Goal: Communication & Community: Participate in discussion

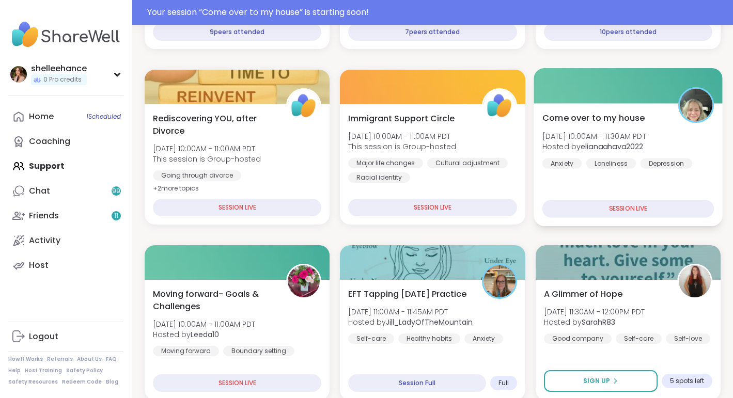
click at [616, 187] on div "Come over to my house Sun, Sep 14 | 10:00AM - 11:30AM PDT Hosted by elianaahava…" at bounding box center [628, 164] width 189 height 123
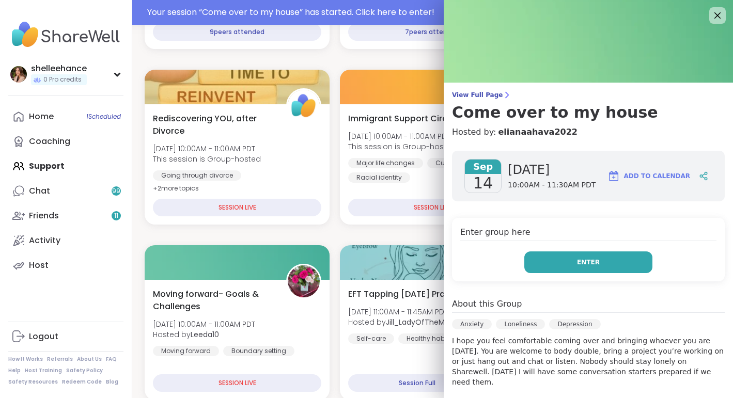
click at [565, 261] on button "Enter" at bounding box center [588, 263] width 128 height 22
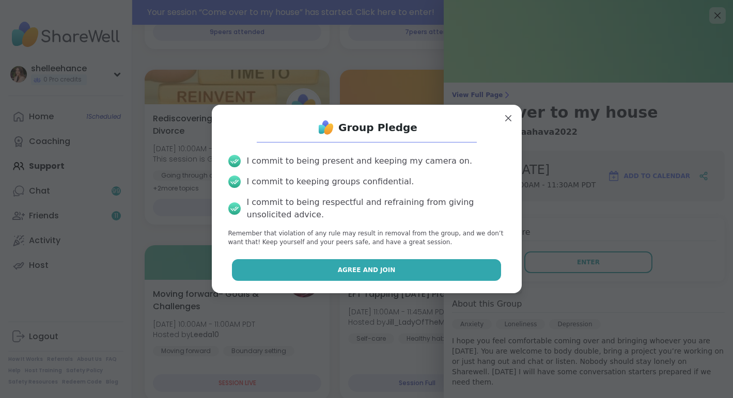
click at [296, 272] on button "Agree and Join" at bounding box center [366, 270] width 269 height 22
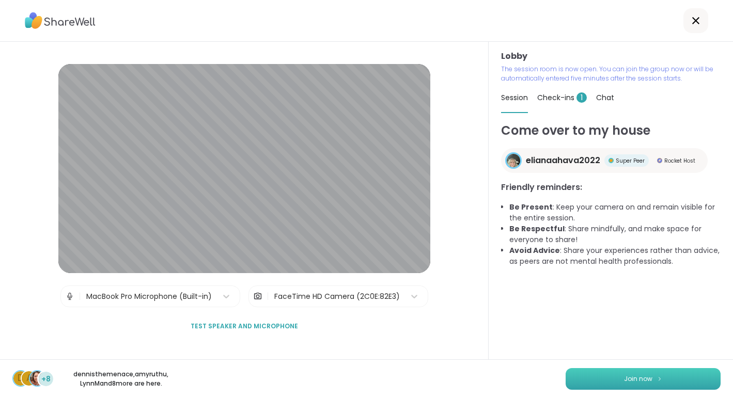
click at [631, 382] on span "Join now" at bounding box center [638, 378] width 28 height 9
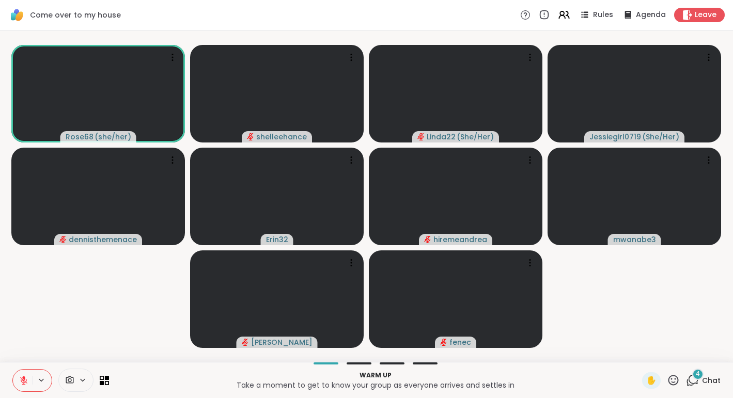
click at [25, 383] on icon at bounding box center [23, 380] width 9 height 9
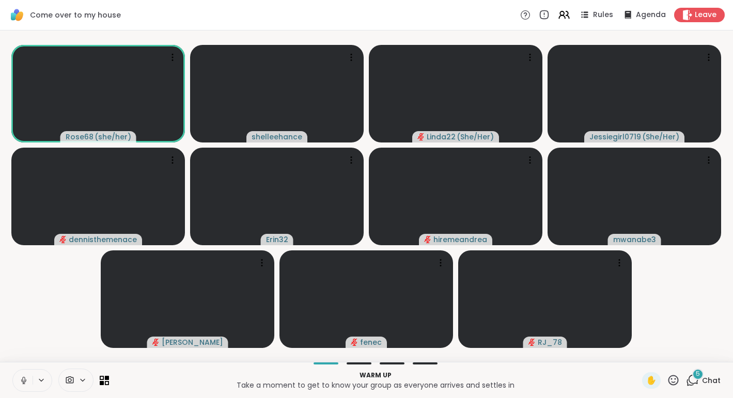
click at [700, 377] on span "5" at bounding box center [698, 374] width 4 height 9
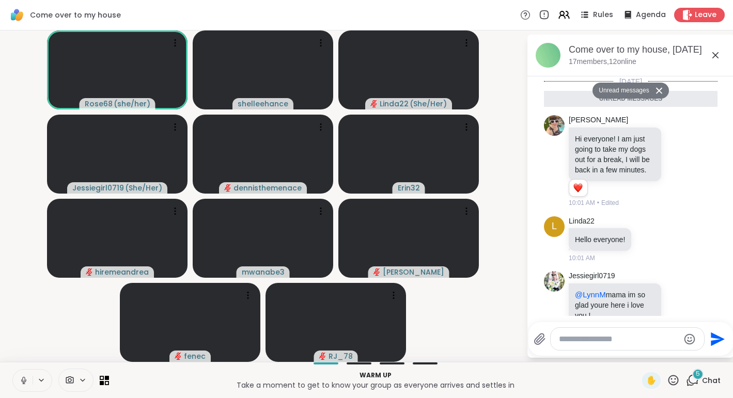
scroll to position [147, 0]
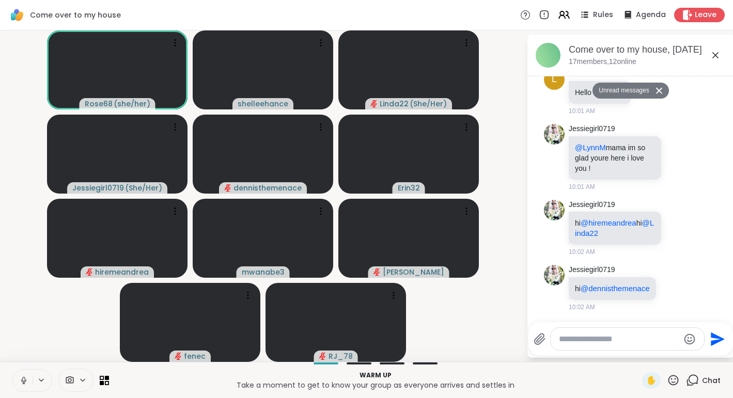
click at [712, 58] on icon at bounding box center [715, 55] width 12 height 12
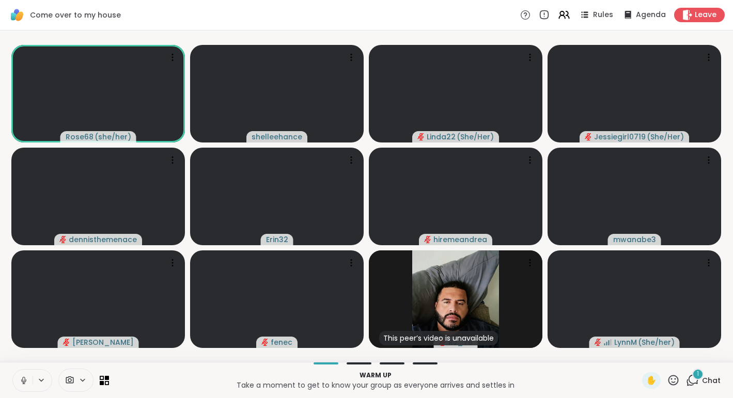
click at [16, 383] on button at bounding box center [23, 381] width 20 height 22
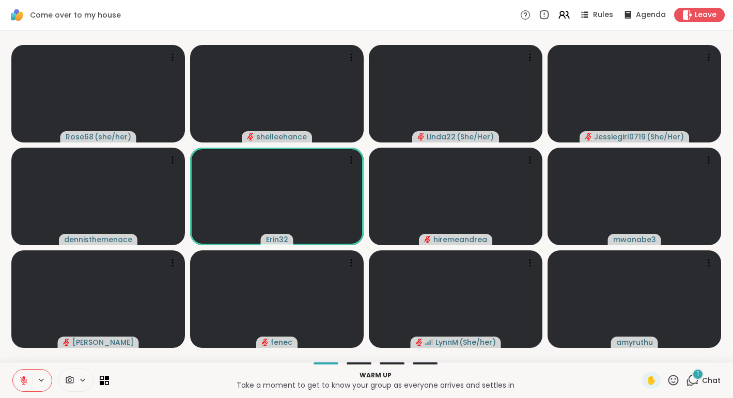
click at [26, 381] on icon at bounding box center [23, 380] width 9 height 9
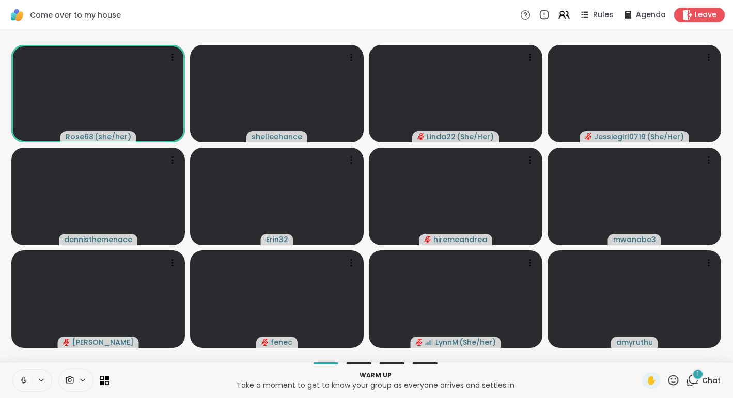
click at [716, 378] on span "Chat" at bounding box center [711, 380] width 19 height 10
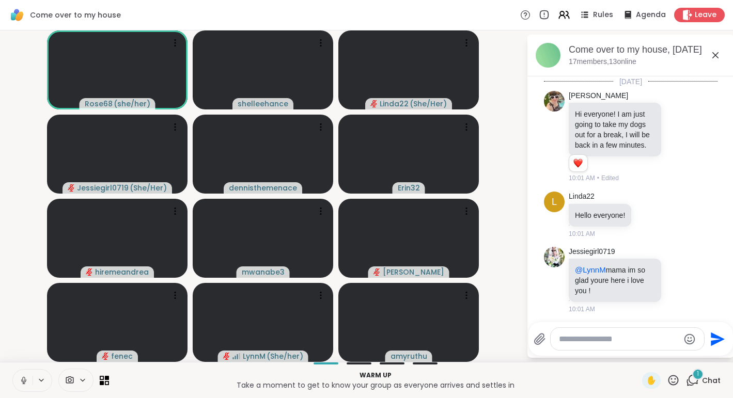
scroll to position [213, 0]
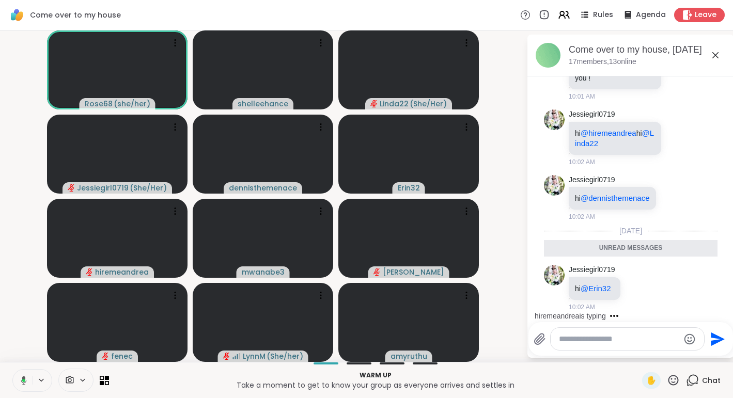
click at [714, 59] on icon at bounding box center [715, 55] width 12 height 12
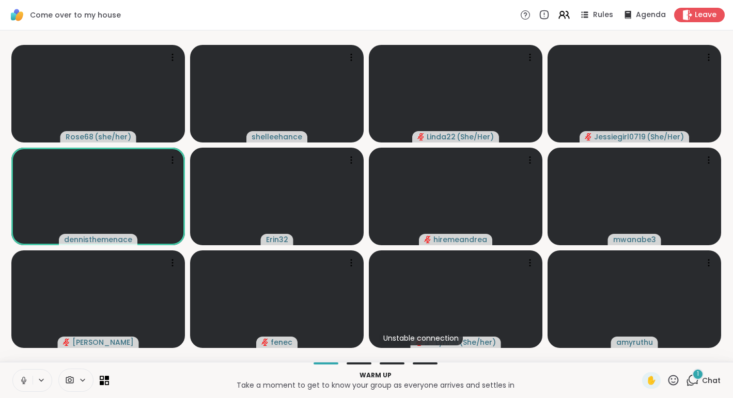
click at [717, 379] on span "Chat" at bounding box center [711, 380] width 19 height 10
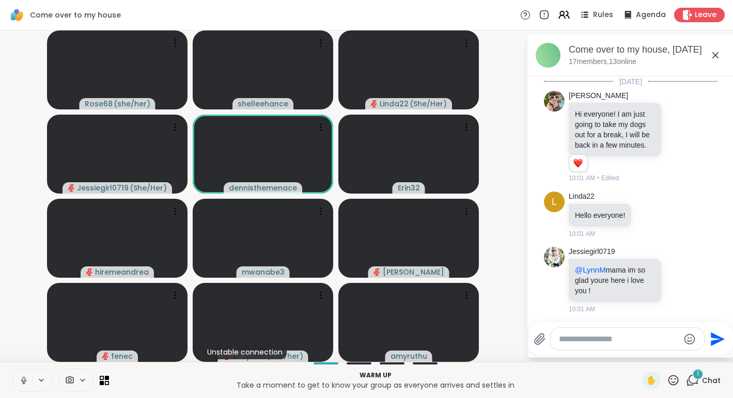
scroll to position [278, 0]
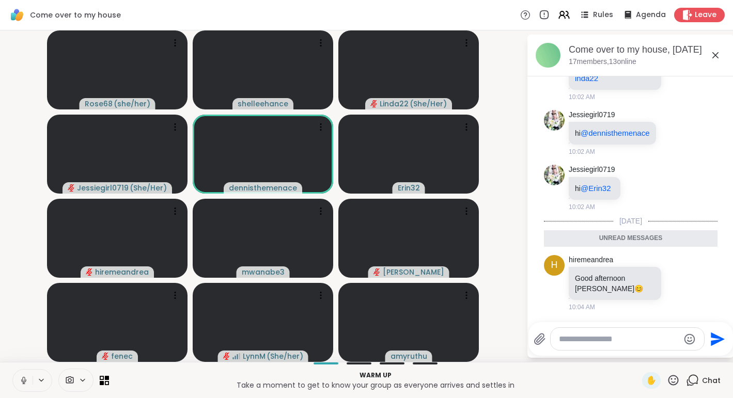
click at [715, 58] on icon at bounding box center [715, 55] width 12 height 12
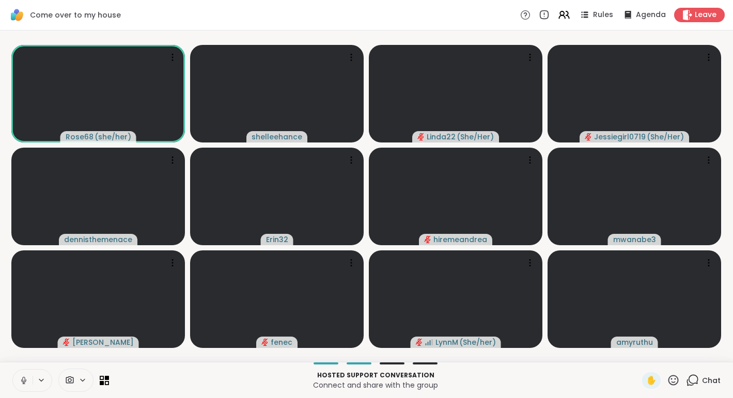
click at [18, 387] on button at bounding box center [23, 381] width 20 height 22
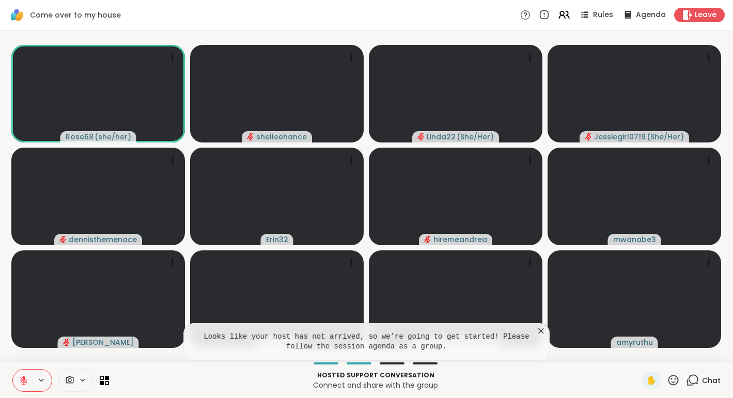
click at [20, 383] on icon at bounding box center [23, 380] width 9 height 9
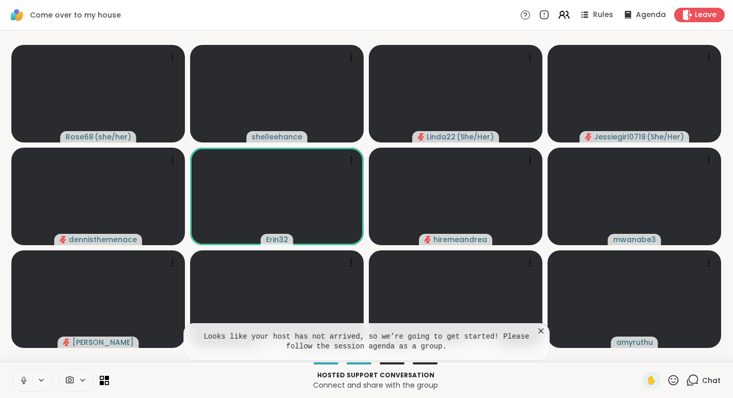
click at [537, 330] on icon at bounding box center [541, 331] width 10 height 10
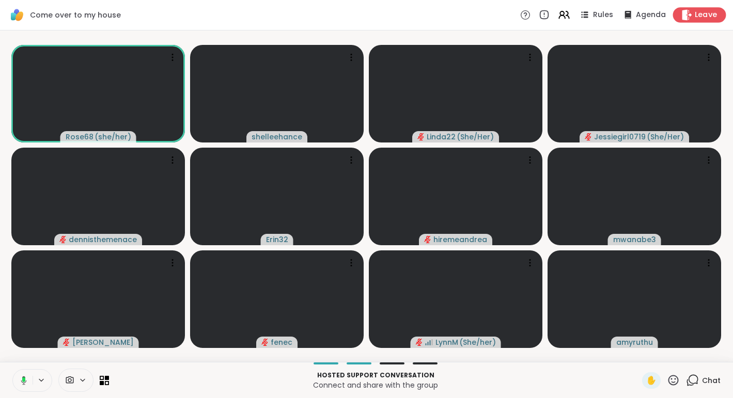
click at [710, 17] on span "Leave" at bounding box center [706, 15] width 23 height 11
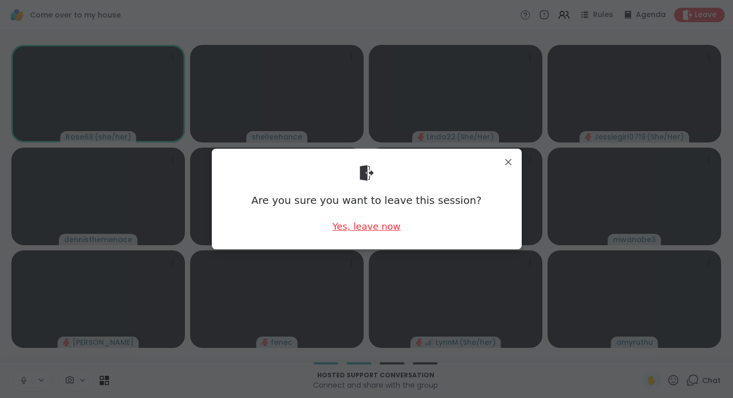
click at [373, 229] on div "Yes, leave now" at bounding box center [366, 226] width 68 height 13
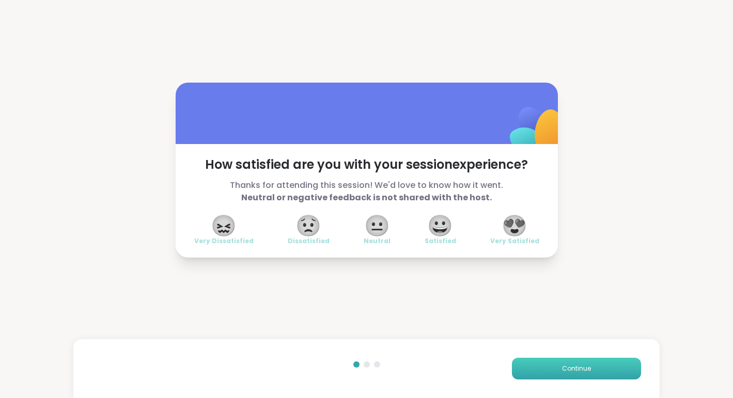
click at [579, 365] on span "Continue" at bounding box center [576, 368] width 29 height 9
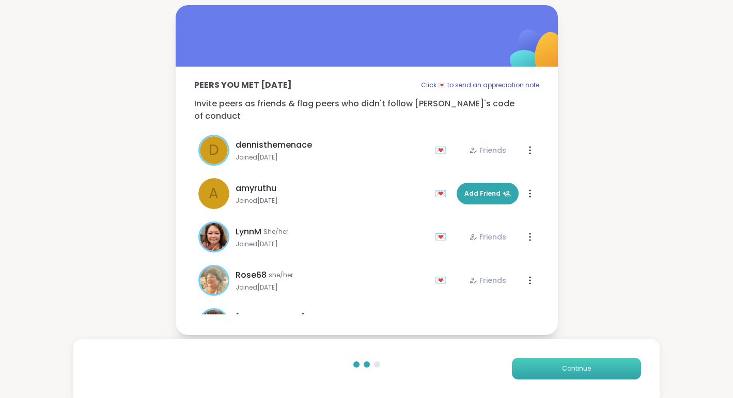
click at [579, 365] on span "Continue" at bounding box center [576, 368] width 29 height 9
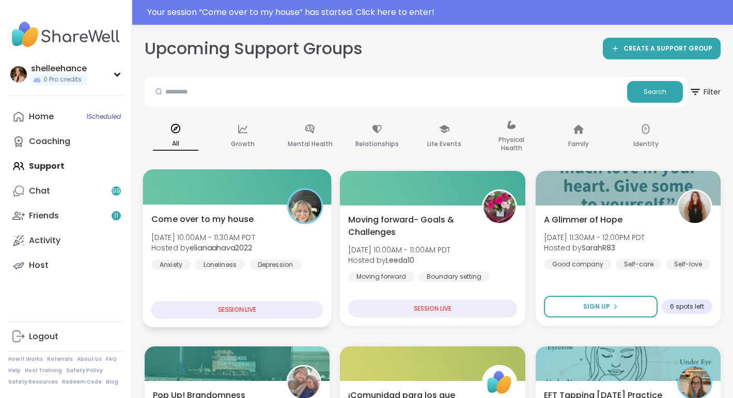
click at [313, 283] on div "Come over to my house Sun, Sep 14 | 10:00AM - 11:30AM PDT Hosted by elianaahava…" at bounding box center [237, 266] width 189 height 123
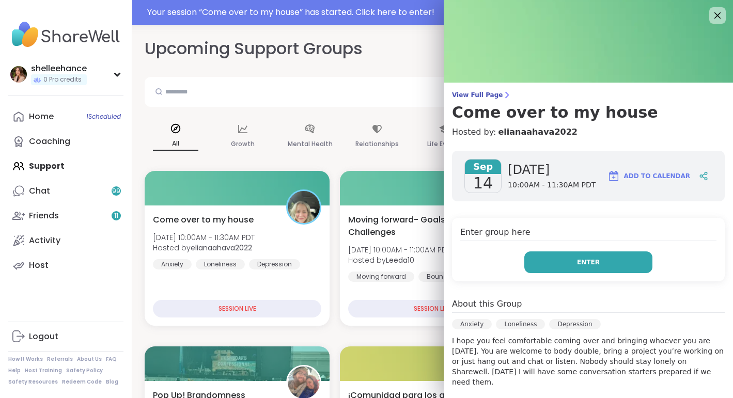
click at [543, 270] on button "Enter" at bounding box center [588, 263] width 128 height 22
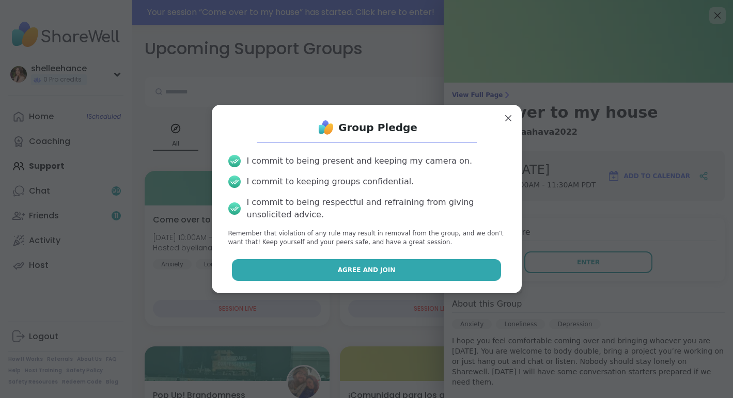
click at [319, 275] on button "Agree and Join" at bounding box center [366, 270] width 269 height 22
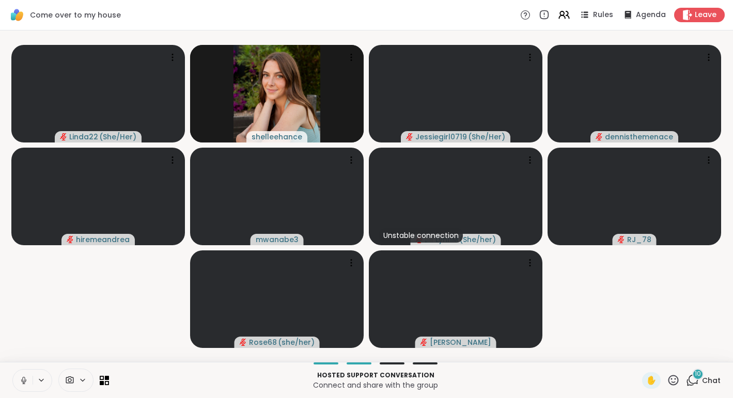
click at [18, 378] on button at bounding box center [23, 381] width 20 height 22
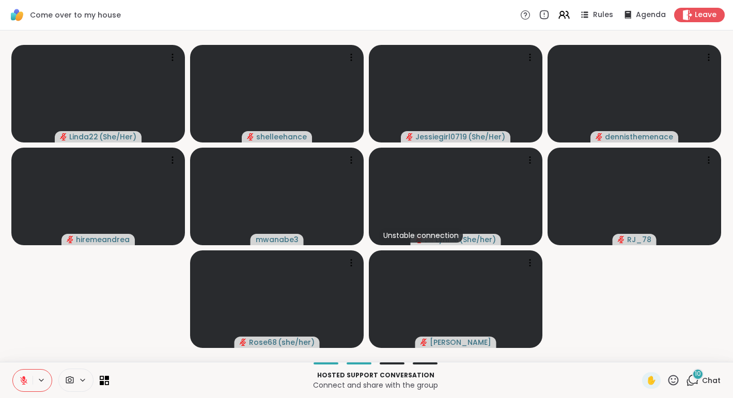
click at [711, 379] on span "Chat" at bounding box center [711, 380] width 19 height 10
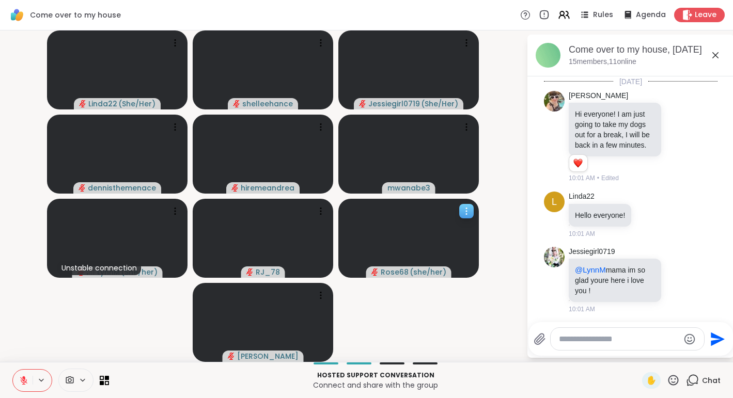
click at [470, 211] on icon at bounding box center [466, 211] width 10 height 10
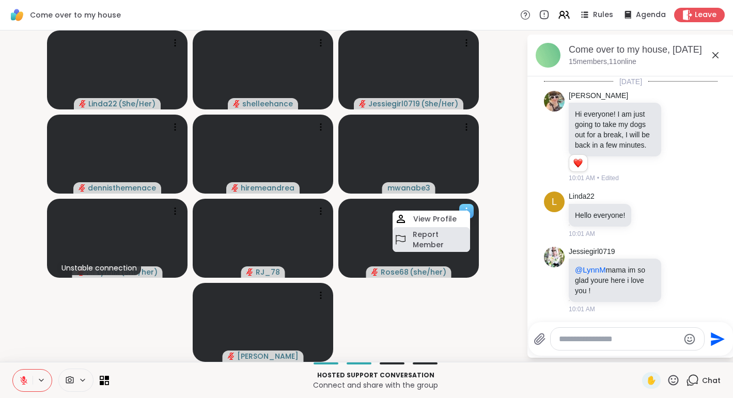
click at [456, 242] on h4 "Report Member" at bounding box center [440, 239] width 55 height 21
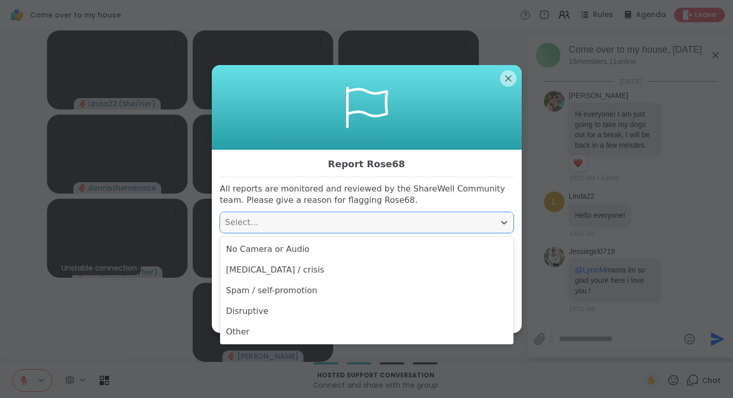
click at [420, 224] on div "Select..." at bounding box center [357, 222] width 264 height 12
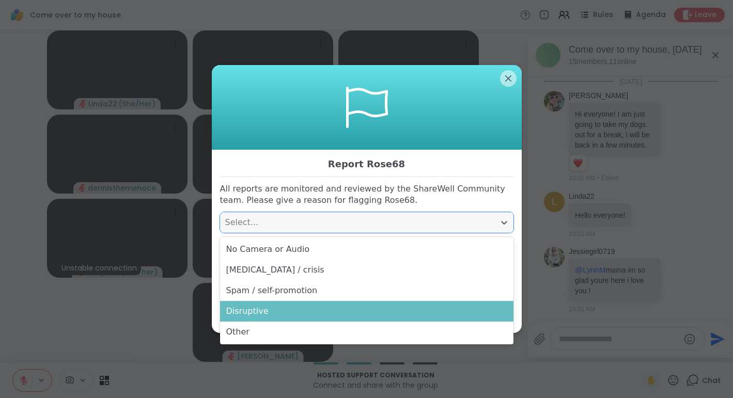
click at [379, 317] on div "Disruptive" at bounding box center [366, 311] width 293 height 21
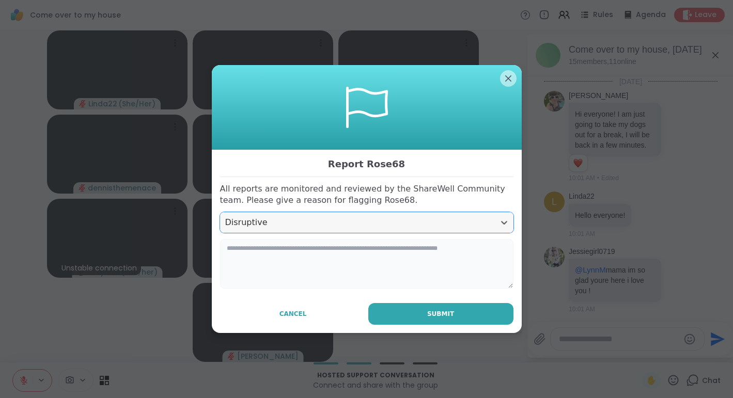
click at [305, 253] on textarea at bounding box center [366, 264] width 293 height 50
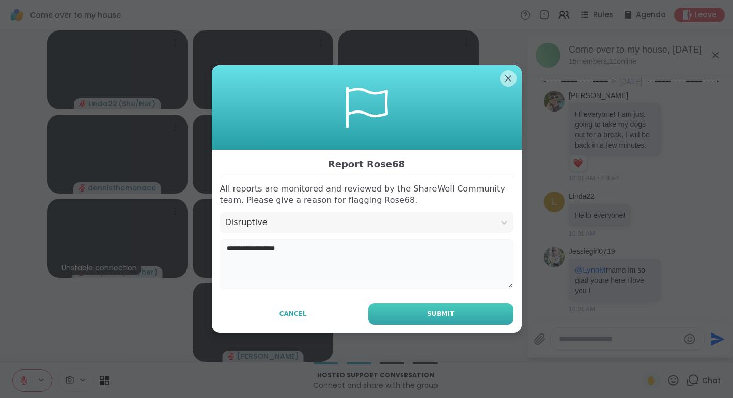
type textarea "**********"
click at [477, 314] on button "Submit" at bounding box center [440, 314] width 145 height 22
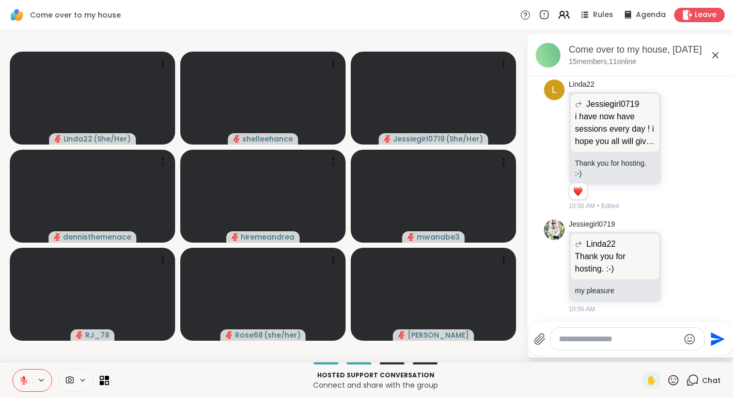
scroll to position [2090, 0]
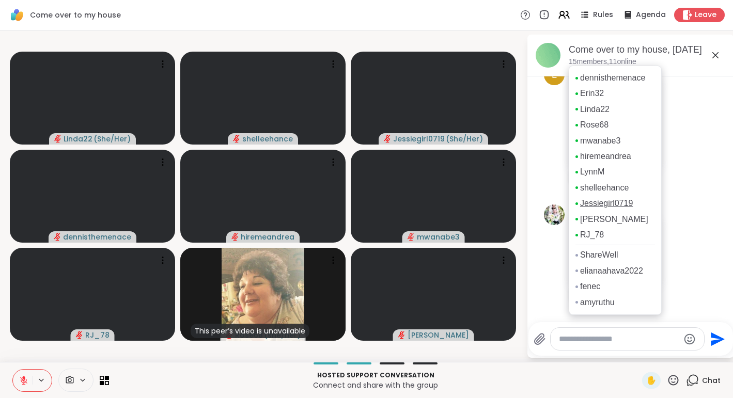
click at [633, 202] on link "Jessiegirl0719" at bounding box center [606, 203] width 53 height 11
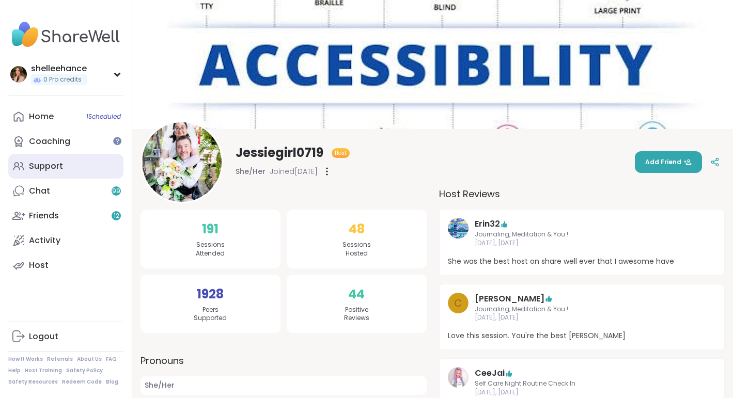
click at [88, 174] on link "Support" at bounding box center [65, 166] width 115 height 25
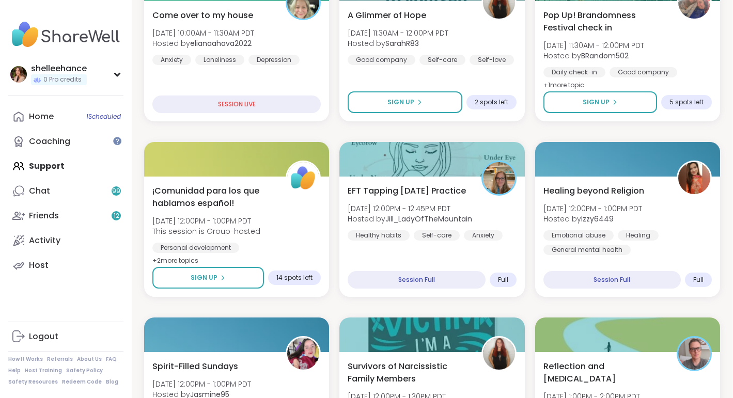
scroll to position [199, 0]
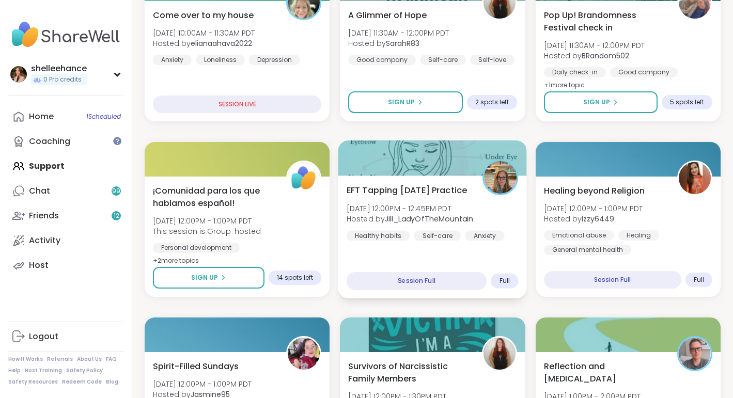
click at [484, 268] on div "EFT Tapping [DATE] Practice [DATE] 12:00PM - 12:45PM PDT Hosted by [PERSON_NAME…" at bounding box center [432, 237] width 189 height 123
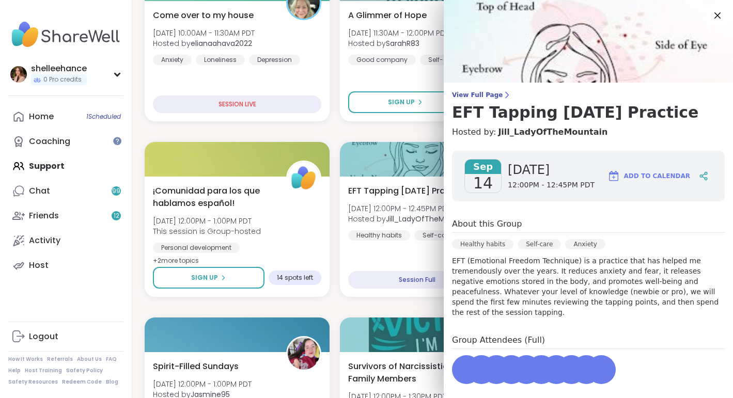
scroll to position [102, 0]
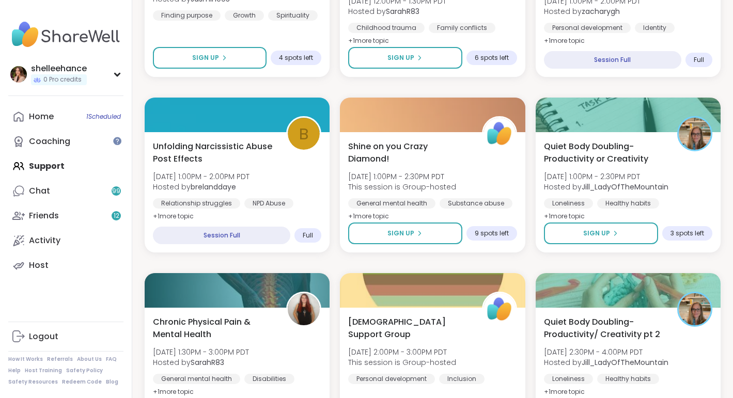
scroll to position [597, 0]
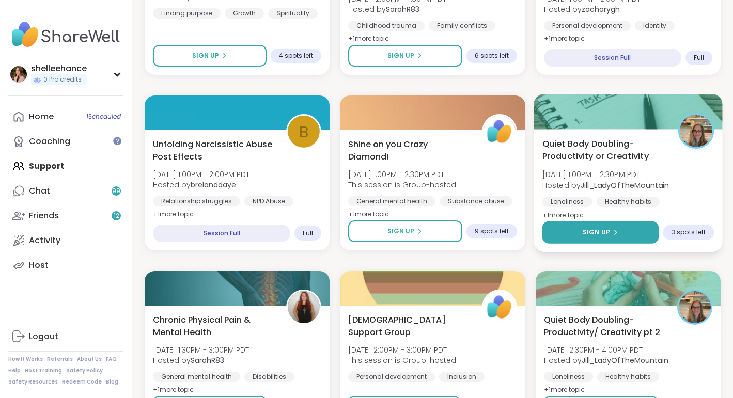
click at [559, 231] on button "Sign Up" at bounding box center [600, 233] width 117 height 22
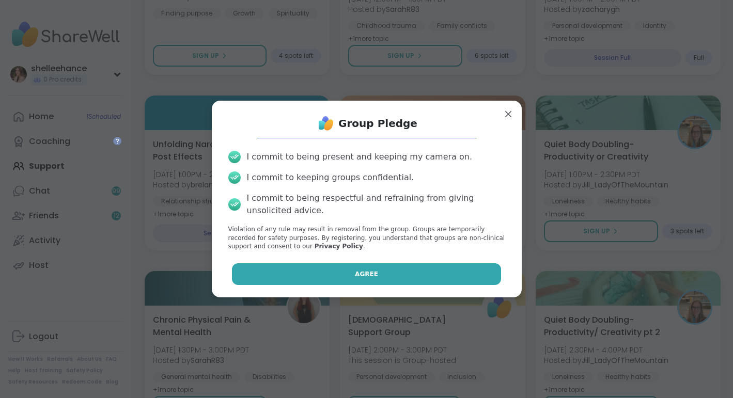
click at [331, 267] on button "Agree" at bounding box center [366, 274] width 269 height 22
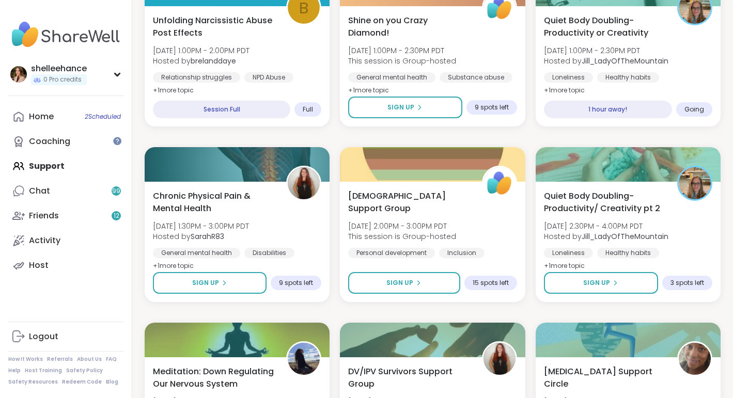
scroll to position [722, 0]
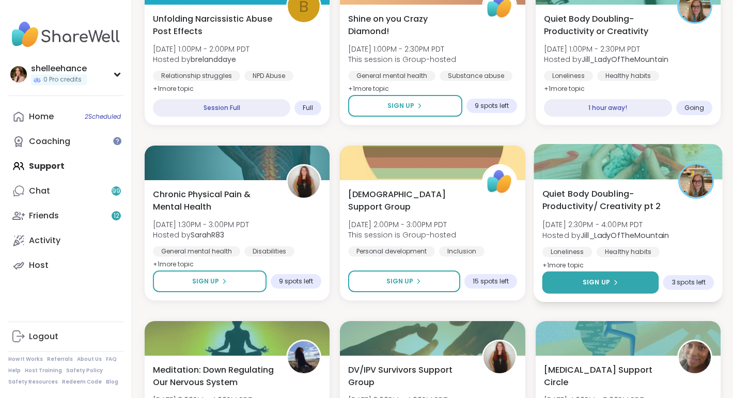
click at [568, 287] on button "Sign Up" at bounding box center [600, 283] width 117 height 22
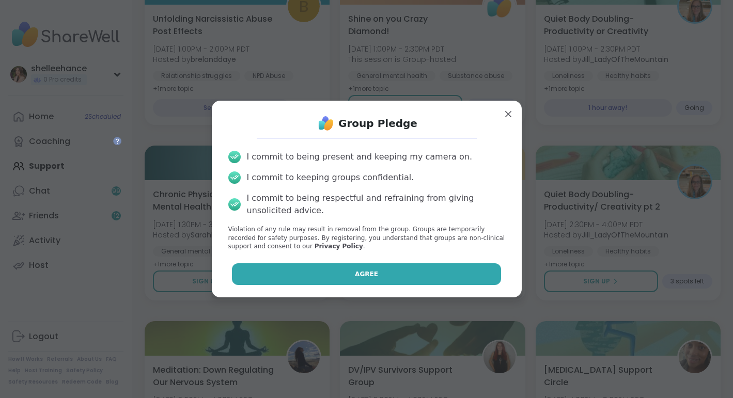
click at [326, 272] on button "Agree" at bounding box center [366, 274] width 269 height 22
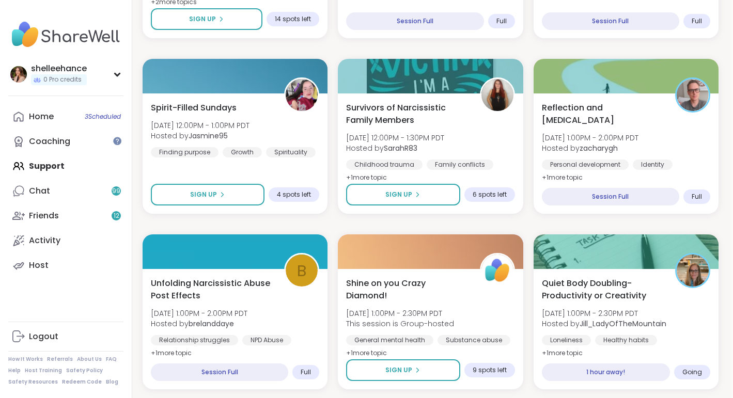
scroll to position [0, 2]
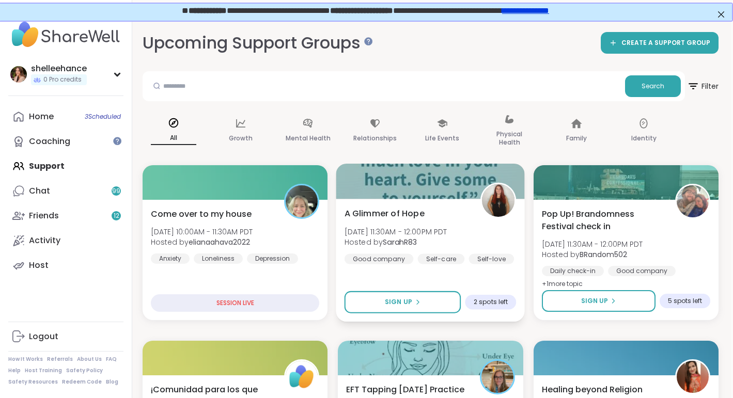
click at [503, 281] on div "A Glimmer of Hope Sun, Sep 14 | 11:30AM - 12:00PM PDT Hosted by SarahR83 Good c…" at bounding box center [430, 260] width 189 height 123
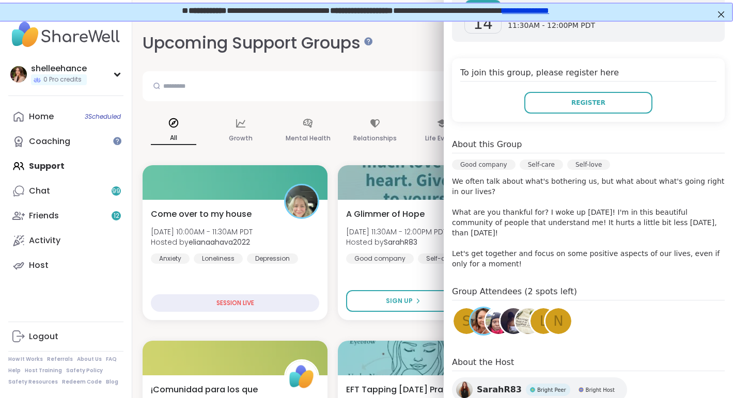
scroll to position [159, 0]
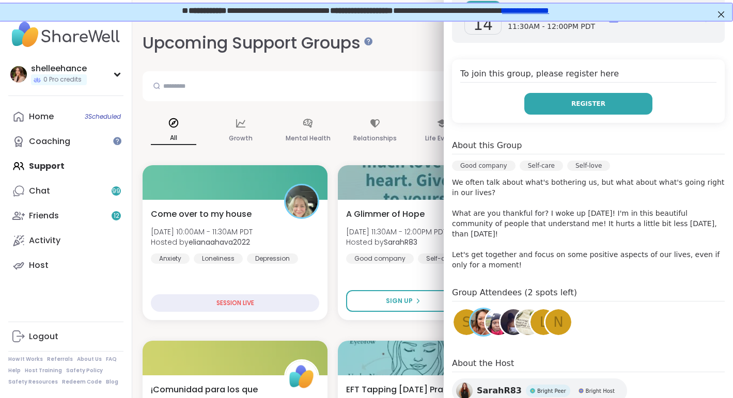
click at [585, 108] on button "Register" at bounding box center [588, 104] width 128 height 22
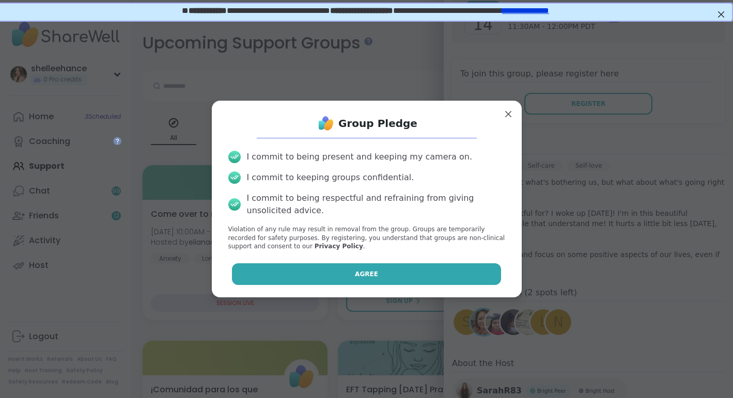
click at [284, 277] on button "Agree" at bounding box center [366, 274] width 269 height 22
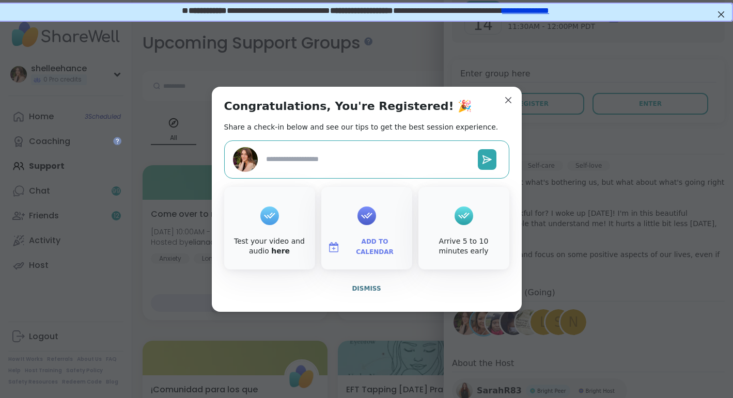
type textarea "*"
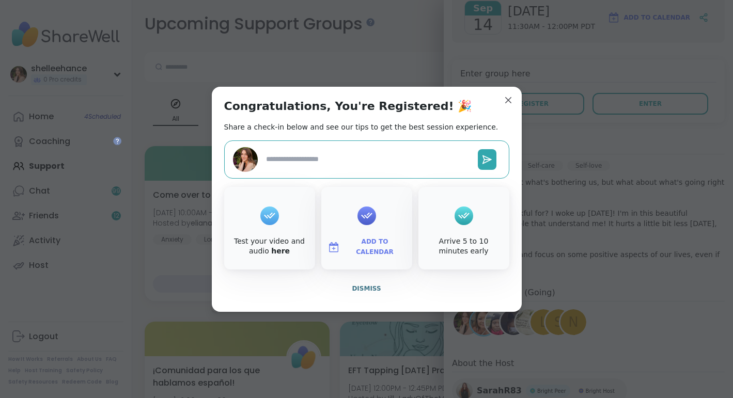
scroll to position [0, 0]
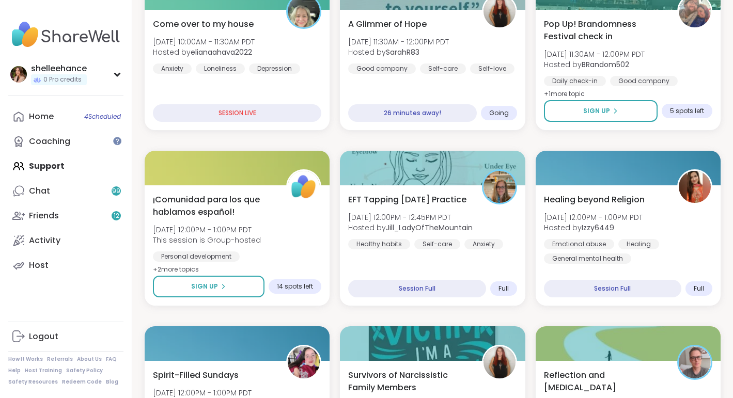
scroll to position [171, 0]
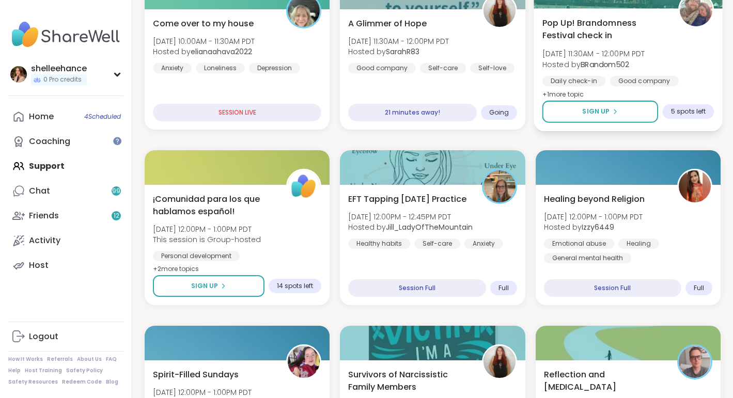
click at [696, 51] on div "Pop Up! Brandomness Festival check in [DATE] 11:30AM - 12:00PM PDT Hosted by BR…" at bounding box center [628, 59] width 172 height 84
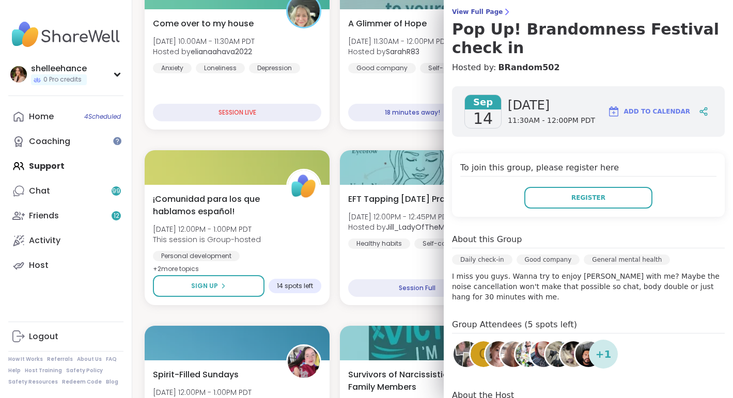
scroll to position [201, 0]
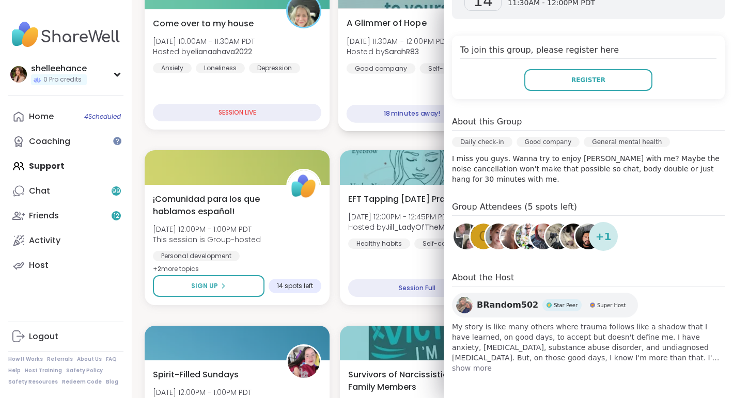
click at [395, 81] on div "A Glimmer of Hope Sun, Sep 14 | 11:30AM - 12:00PM PDT Hosted by SarahR83 Good c…" at bounding box center [432, 69] width 189 height 123
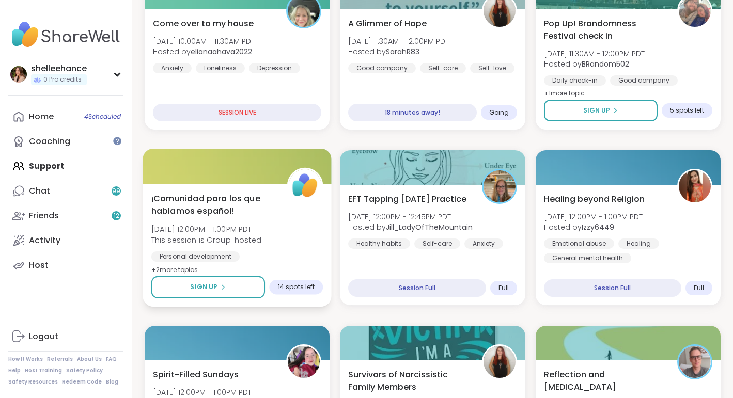
click at [286, 192] on div "¡Comunidad para los que hablamos español! Sun, Sep 14 | 12:00PM - 1:00PM PDT Th…" at bounding box center [237, 245] width 189 height 123
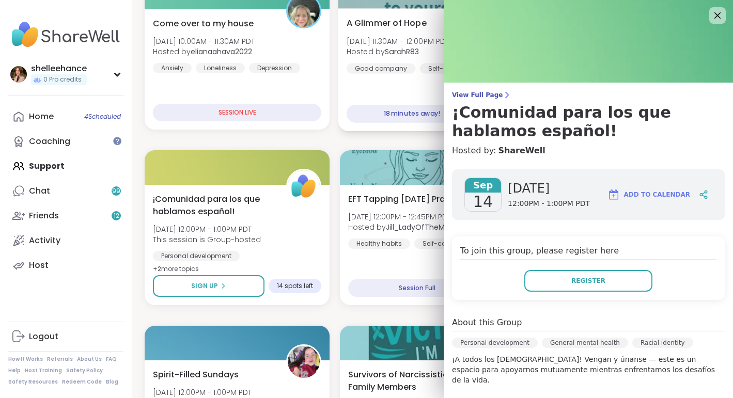
click at [421, 80] on div "A Glimmer of Hope Sun, Sep 14 | 11:30AM - 12:00PM PDT Hosted by SarahR83 Good c…" at bounding box center [432, 69] width 189 height 123
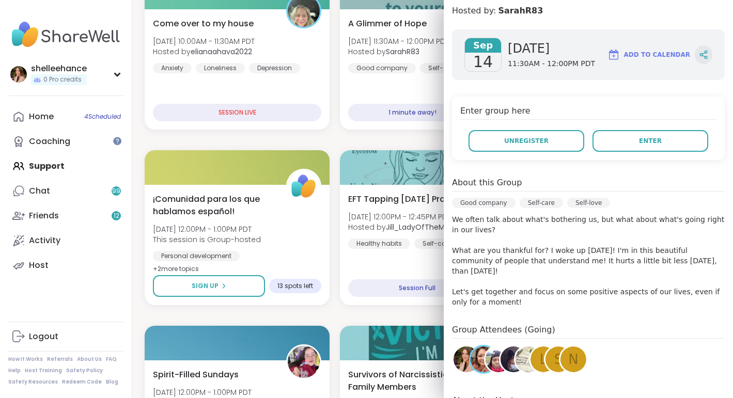
scroll to position [0, 0]
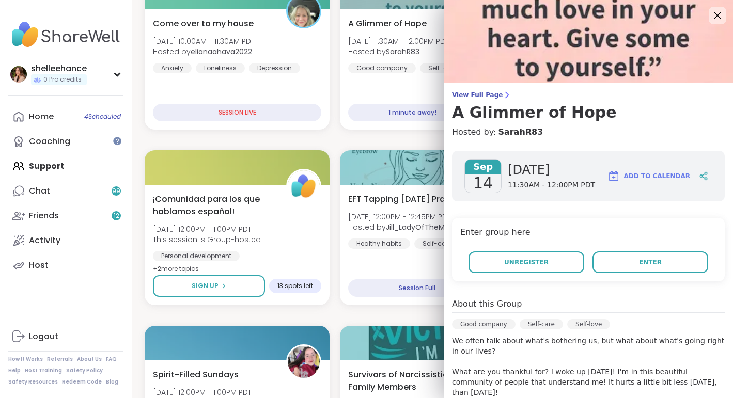
click at [714, 13] on icon at bounding box center [717, 15] width 13 height 13
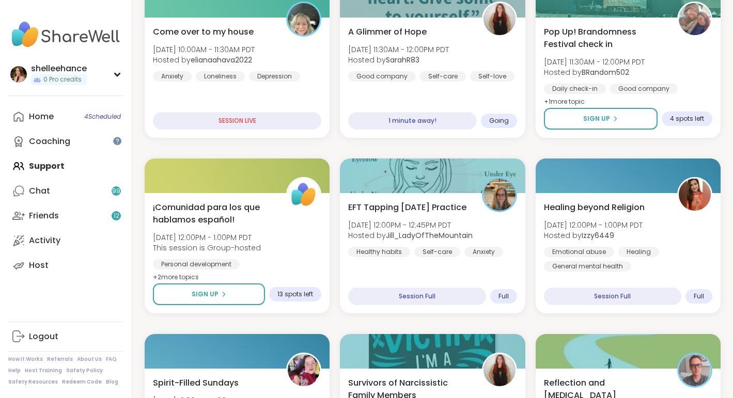
scroll to position [73, 0]
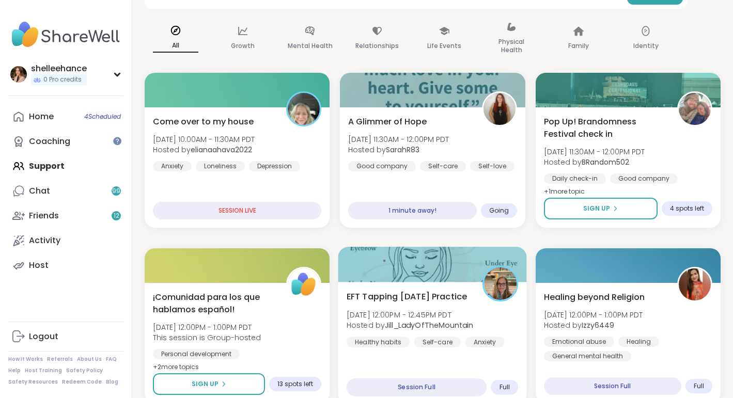
click at [524, 337] on div "EFT Tapping [DATE] Practice [DATE] 12:00PM - 12:45PM PDT Hosted by [PERSON_NAME…" at bounding box center [432, 343] width 189 height 123
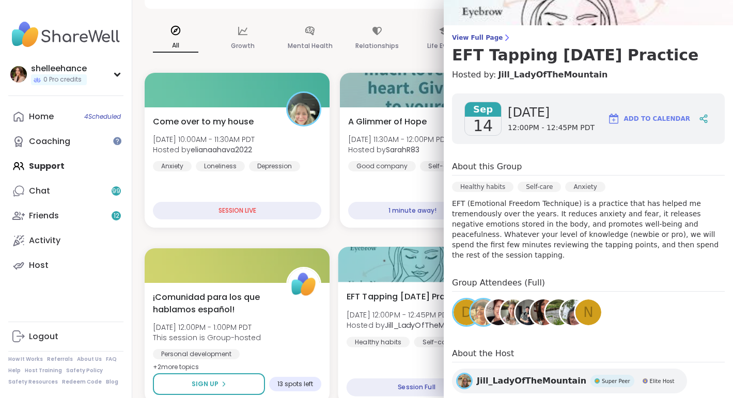
scroll to position [55, 0]
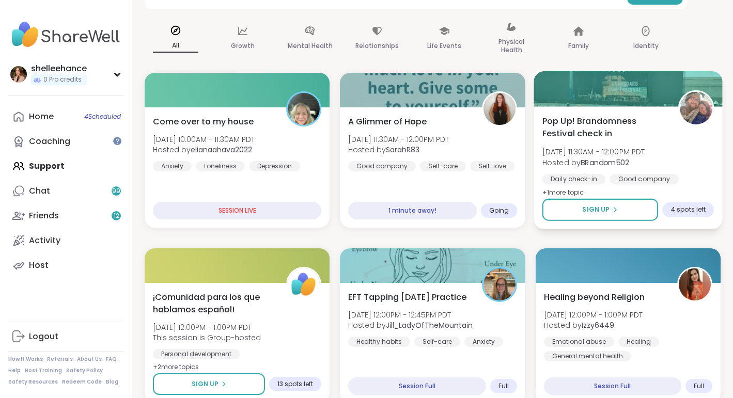
click at [684, 173] on div "Pop Up! Brandomness Festival check in [DATE] 11:30AM - 12:00PM PDT Hosted by BR…" at bounding box center [628, 157] width 172 height 84
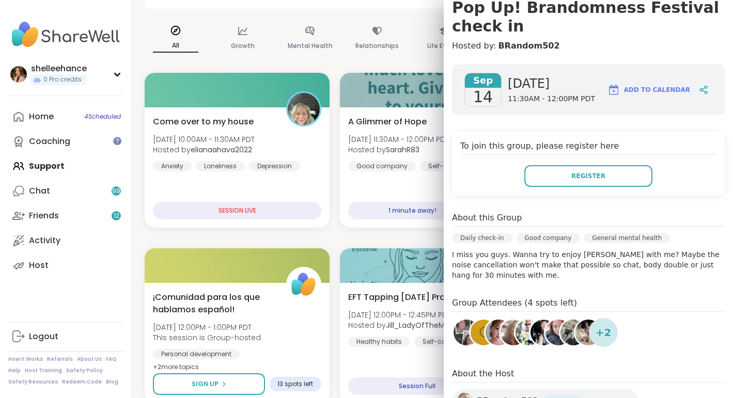
scroll to position [116, 0]
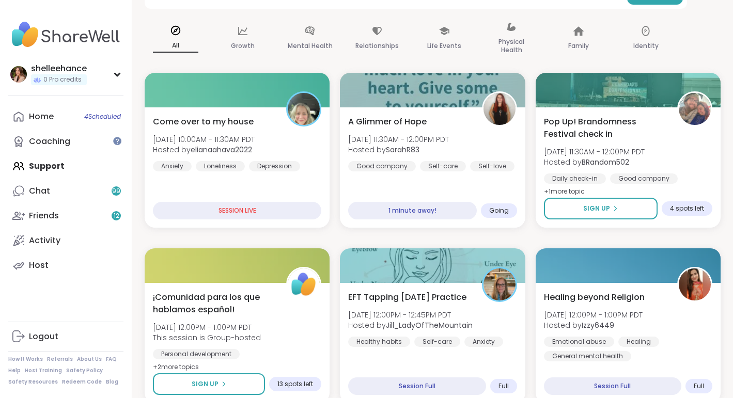
click at [484, 175] on div "A Glimmer of Hope Sun, Sep 14 | 11:30AM - 12:00PM PDT Hosted by SarahR83 Good c…" at bounding box center [432, 167] width 189 height 123
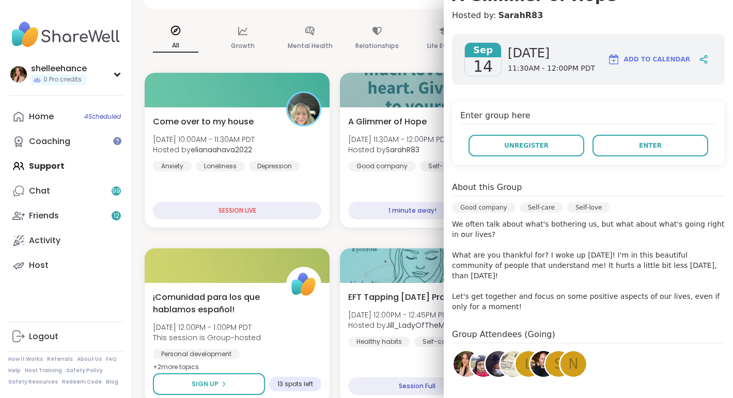
scroll to position [0, 0]
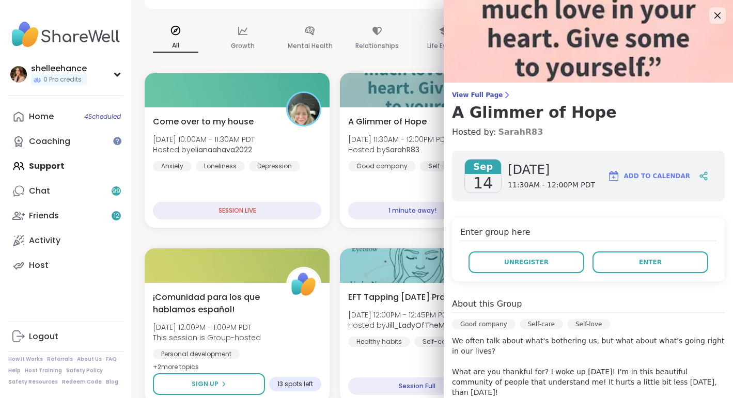
click at [522, 129] on link "SarahR83" at bounding box center [520, 132] width 45 height 12
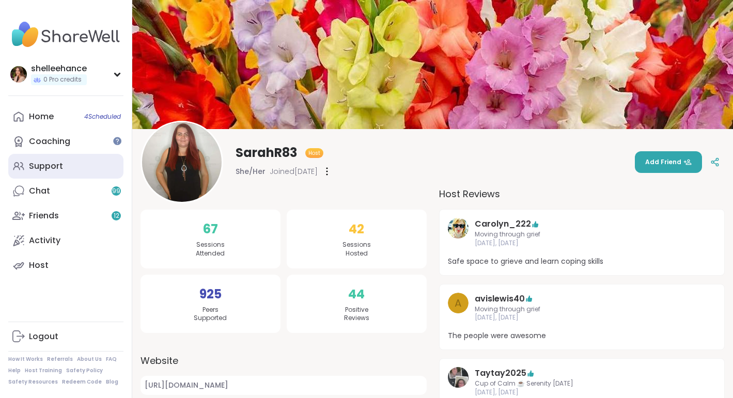
click at [90, 170] on link "Support" at bounding box center [65, 166] width 115 height 25
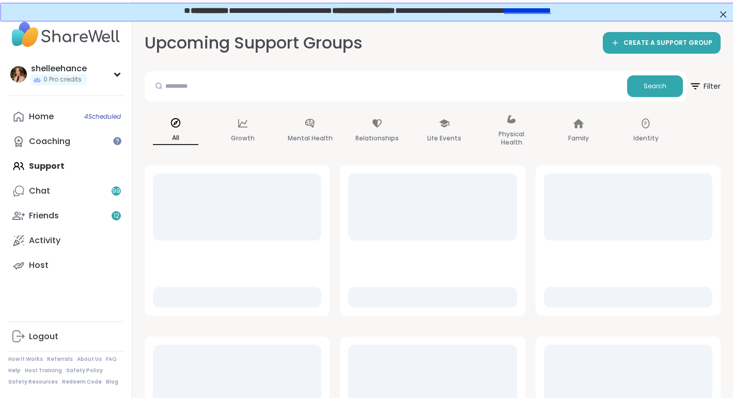
click at [348, 174] on div at bounding box center [348, 174] width 0 height 0
click at [469, 253] on div at bounding box center [432, 274] width 168 height 67
click at [348, 174] on div at bounding box center [348, 174] width 0 height 0
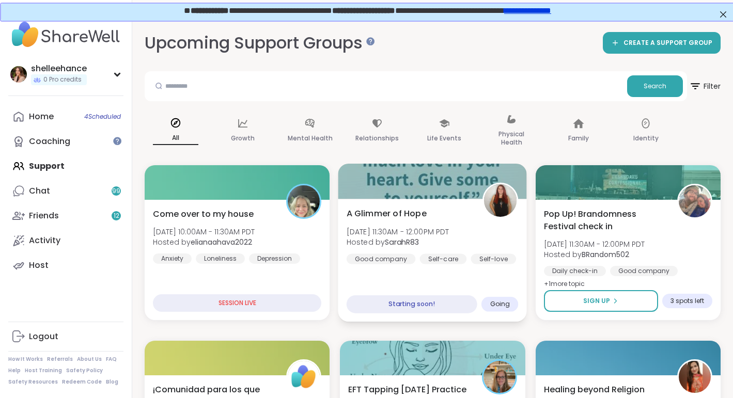
click at [432, 270] on div "A Glimmer of Hope [DATE] 11:30AM - 12:00PM PDT Hosted by SarahR83 Good company …" at bounding box center [432, 260] width 189 height 123
click at [495, 270] on div "A Glimmer of Hope [DATE] 11:30AM - 12:00PM PDT Hosted by SarahR83 Good company …" at bounding box center [432, 260] width 189 height 123
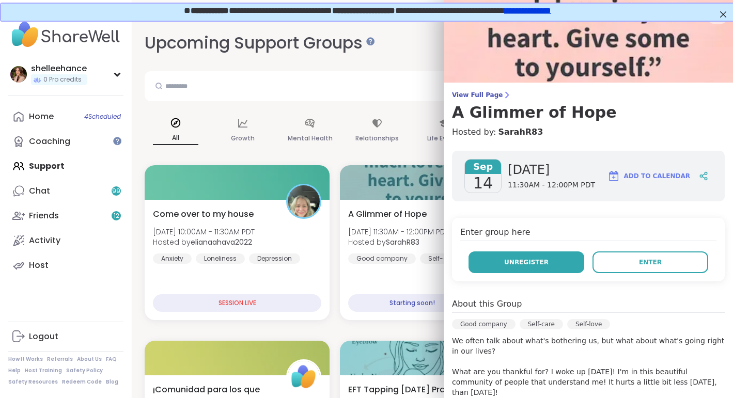
click at [527, 269] on button "Unregister" at bounding box center [526, 263] width 116 height 22
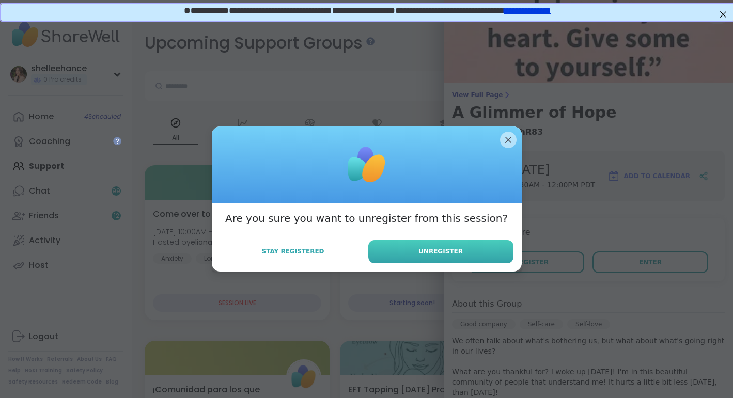
click at [436, 254] on span "Unregister" at bounding box center [440, 251] width 44 height 9
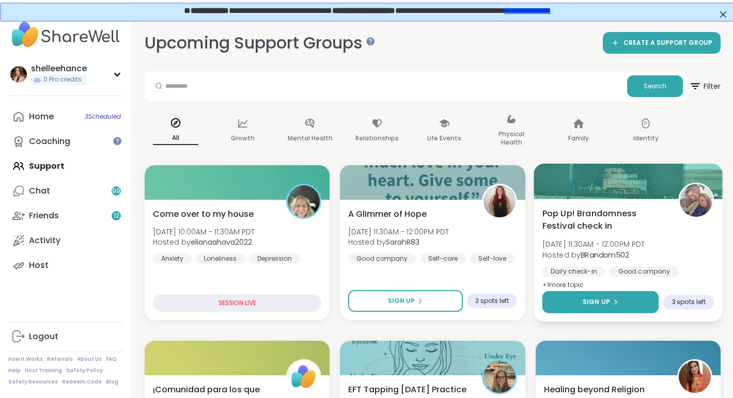
click at [564, 296] on button "Sign Up" at bounding box center [600, 302] width 117 height 22
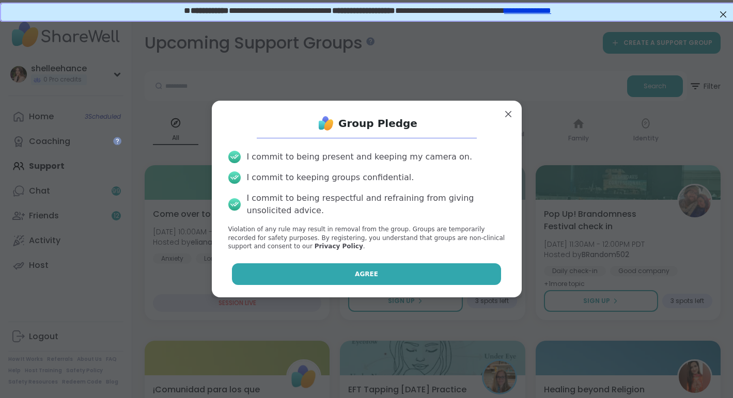
click at [330, 273] on button "Agree" at bounding box center [366, 274] width 269 height 22
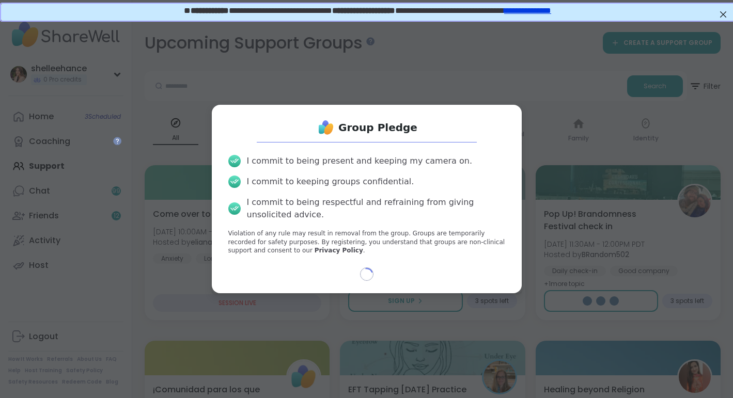
click at [572, 330] on div "Group Pledge I commit to being present and keeping my camera on. I commit to ke…" at bounding box center [366, 199] width 720 height 398
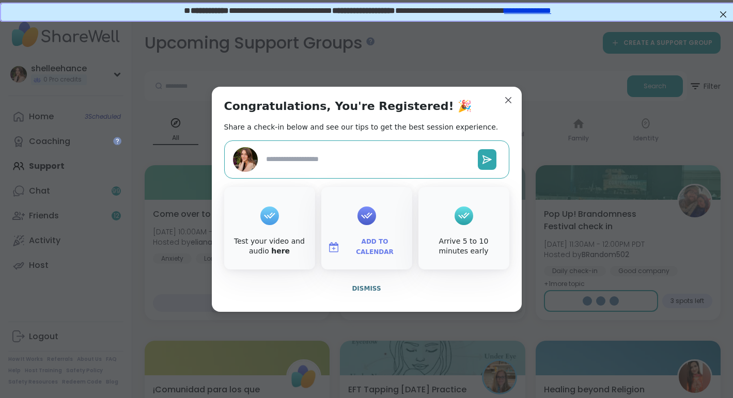
type textarea "*"
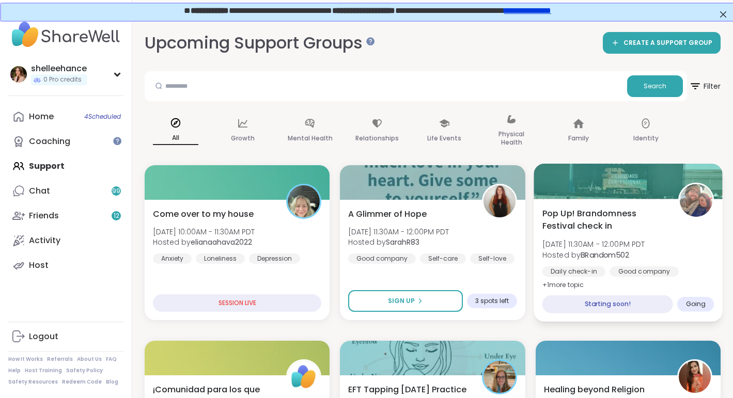
click at [699, 258] on div "Pop Up! Brandomness Festival check in [DATE] 11:30AM - 12:00PM PDT Hosted by BR…" at bounding box center [628, 249] width 172 height 84
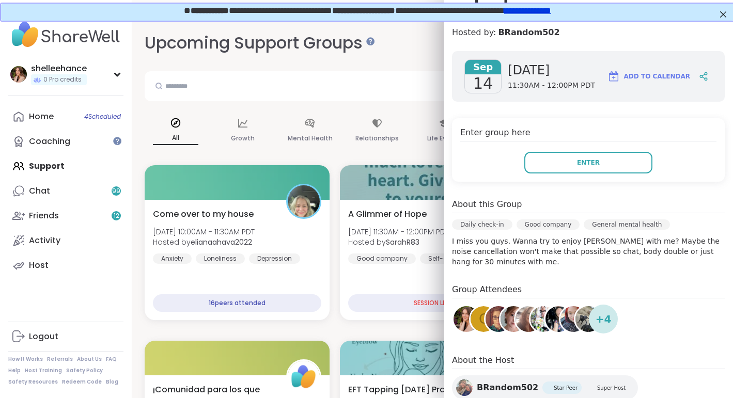
scroll to position [126, 0]
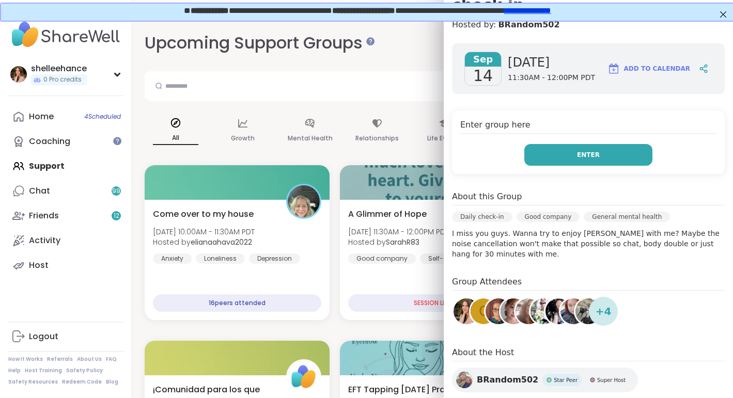
click at [561, 160] on button "Enter" at bounding box center [588, 155] width 128 height 22
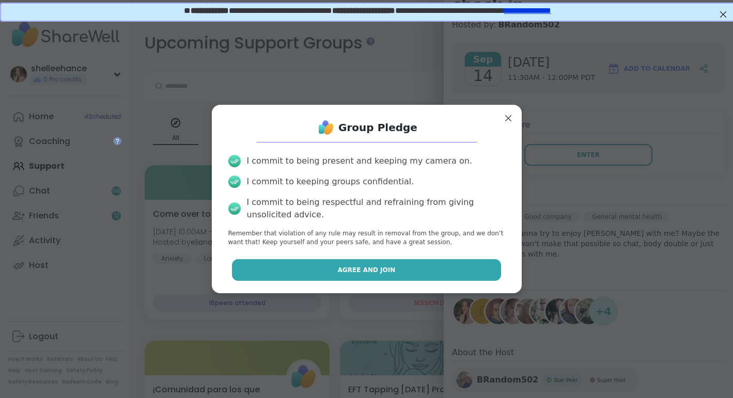
click at [291, 262] on button "Agree and Join" at bounding box center [366, 270] width 269 height 22
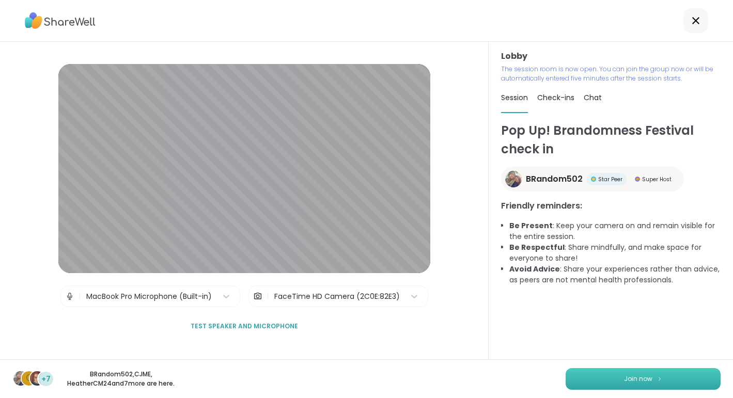
click at [635, 381] on span "Join now" at bounding box center [638, 378] width 28 height 9
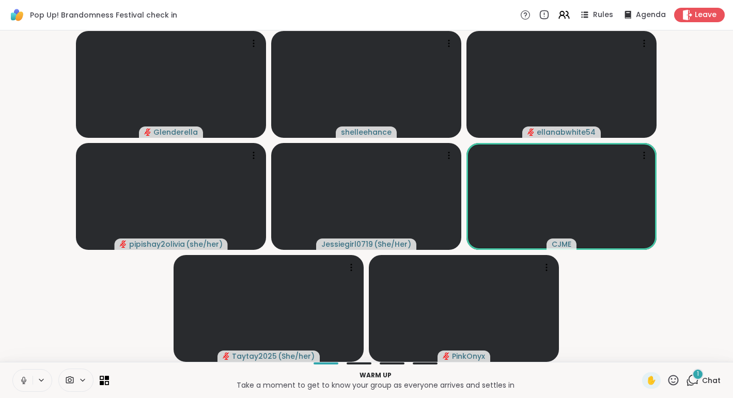
click at [18, 384] on button at bounding box center [23, 381] width 20 height 22
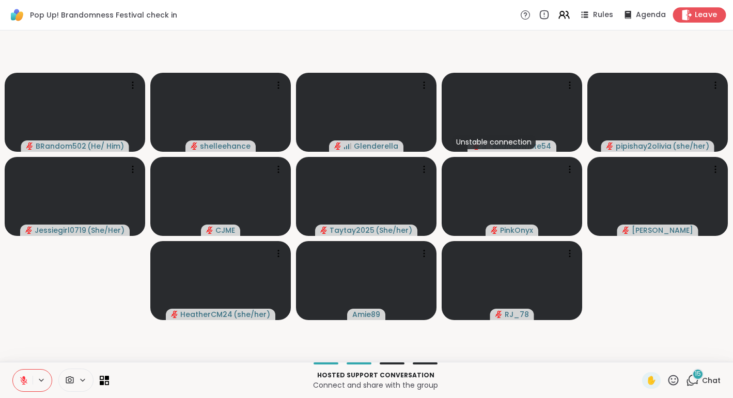
click at [711, 16] on span "Leave" at bounding box center [706, 15] width 23 height 11
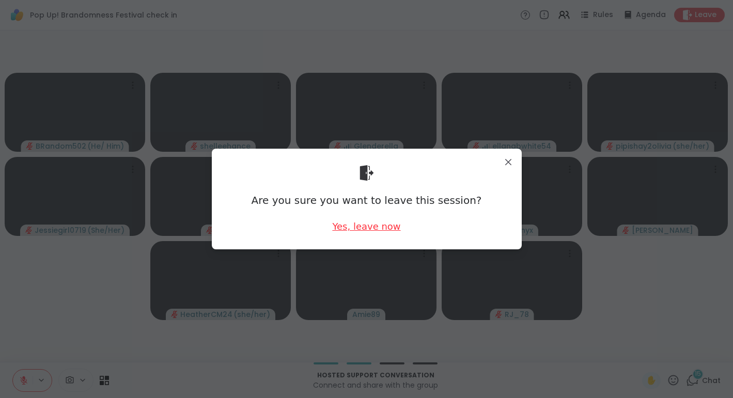
click at [371, 227] on div "Yes, leave now" at bounding box center [366, 226] width 68 height 13
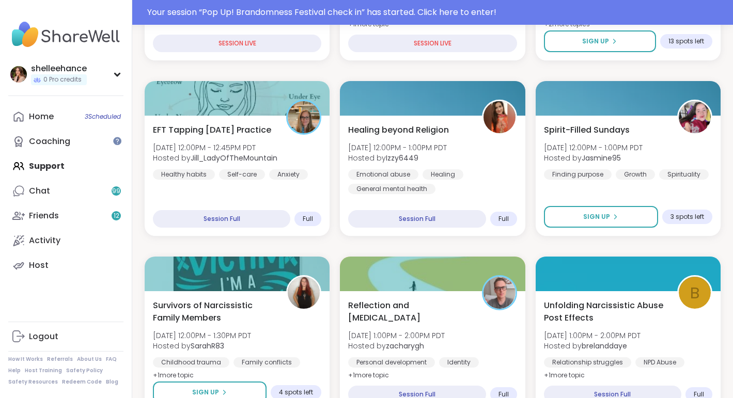
scroll to position [346, 0]
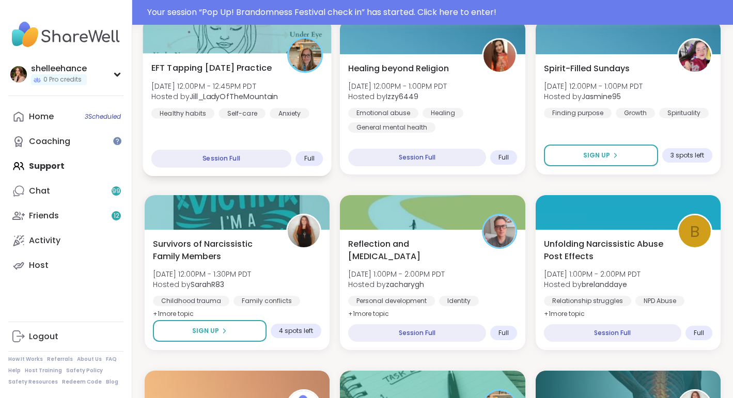
click at [319, 136] on div "EFT Tapping [DATE] Practice [DATE] 12:00PM - 12:45PM PDT Hosted by [PERSON_NAME…" at bounding box center [237, 114] width 189 height 123
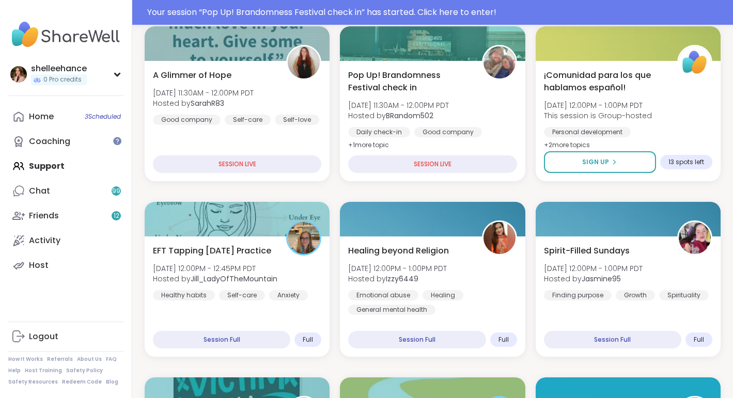
scroll to position [205, 0]
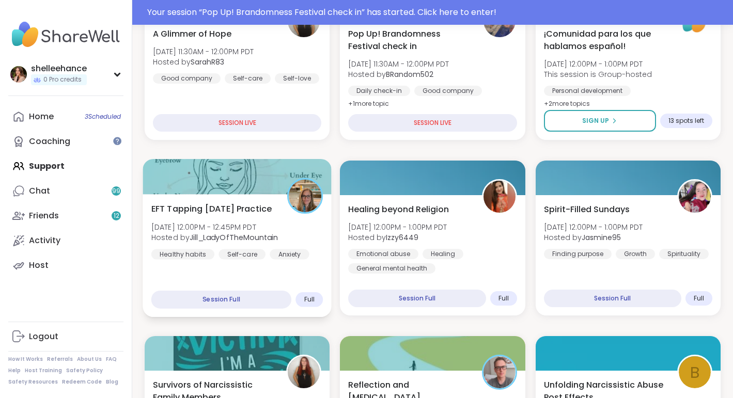
click at [319, 245] on div "EFT Tapping [DATE] Practice [DATE] 12:00PM - 12:45PM PDT Hosted by [PERSON_NAME…" at bounding box center [237, 230] width 172 height 57
click at [309, 277] on div "EFT Tapping [DATE] Practice [DATE] 12:00PM - 12:45PM PDT Hosted by [PERSON_NAME…" at bounding box center [237, 255] width 189 height 123
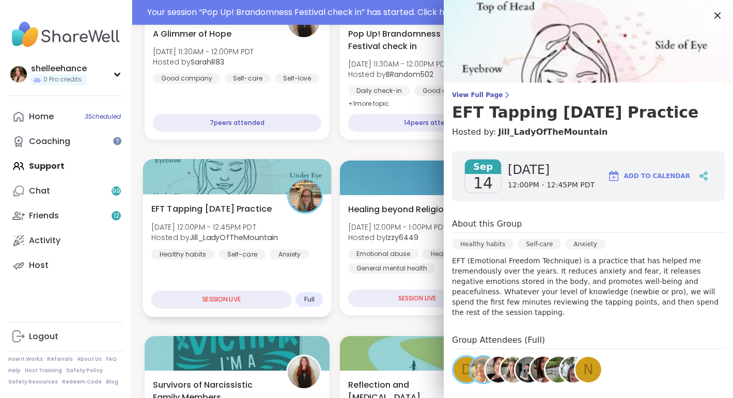
scroll to position [180, 0]
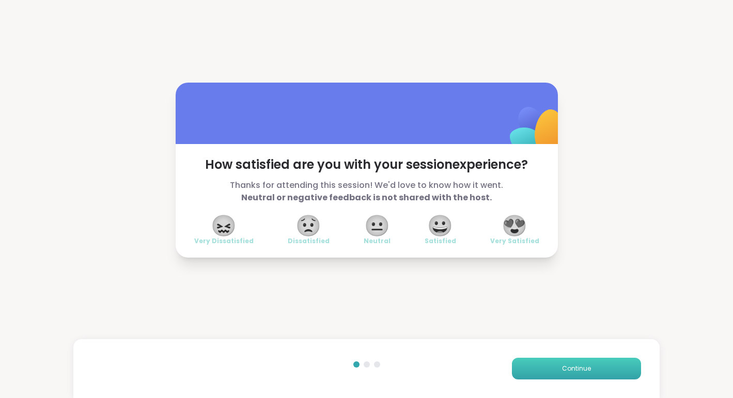
click at [578, 367] on span "Continue" at bounding box center [576, 368] width 29 height 9
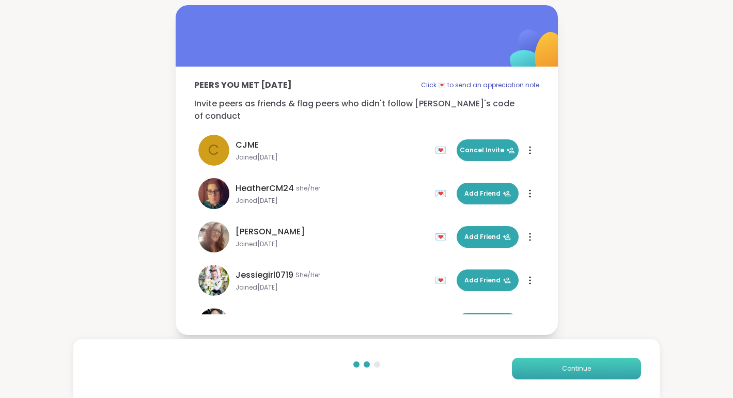
click at [578, 367] on span "Continue" at bounding box center [576, 368] width 29 height 9
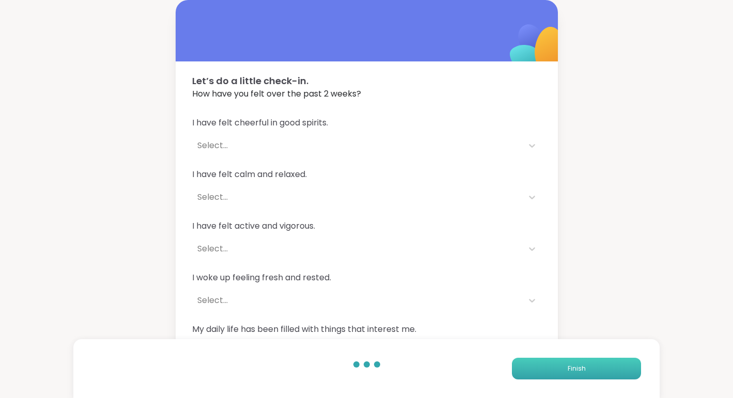
click at [578, 367] on span "Finish" at bounding box center [577, 368] width 18 height 9
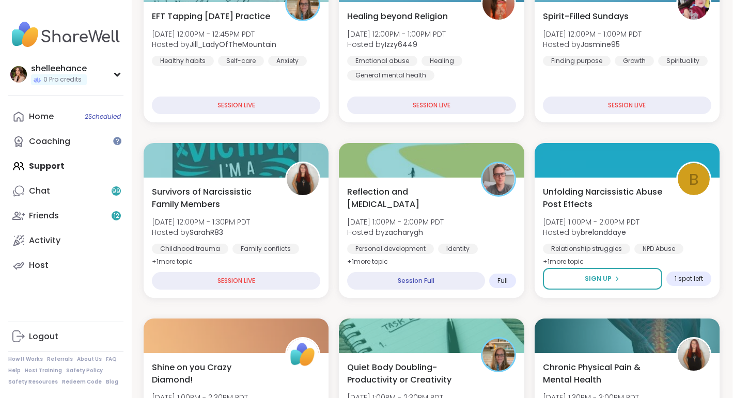
scroll to position [180, 0]
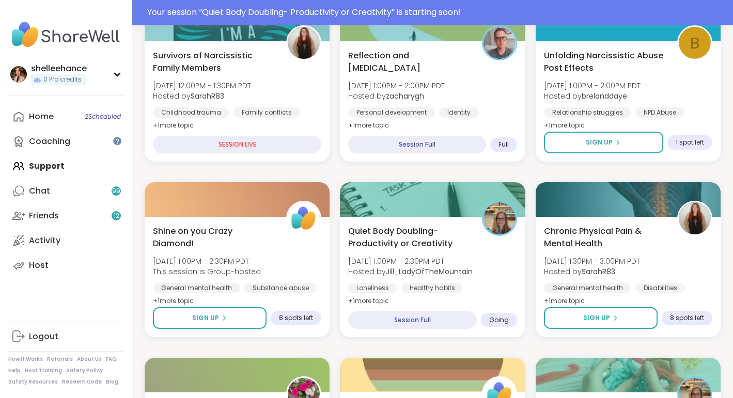
scroll to position [366, 0]
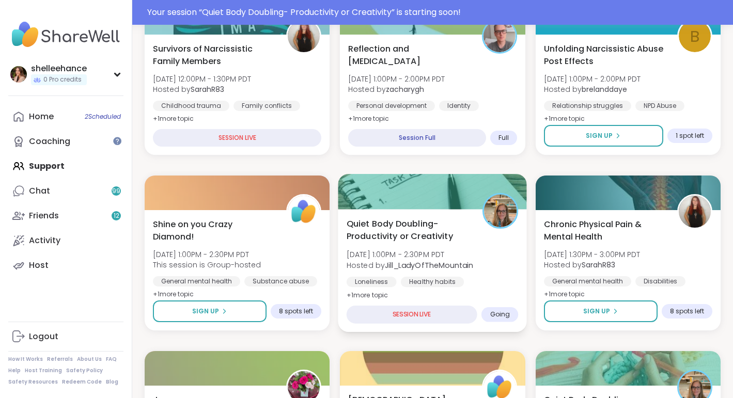
click at [494, 280] on div "Loneliness Healthy habits Body doubling" at bounding box center [433, 289] width 172 height 25
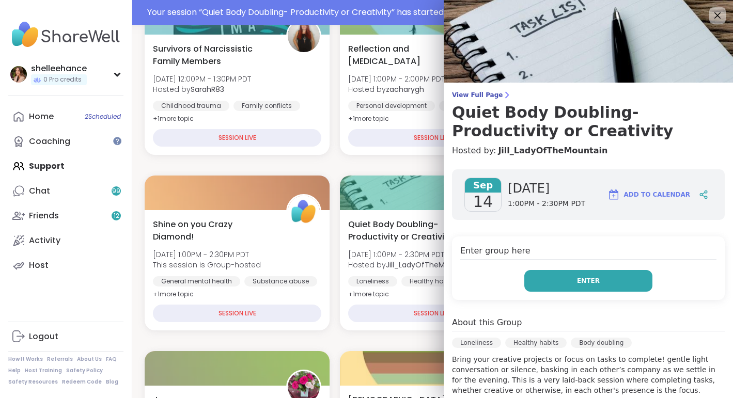
click at [546, 280] on button "Enter" at bounding box center [588, 281] width 128 height 22
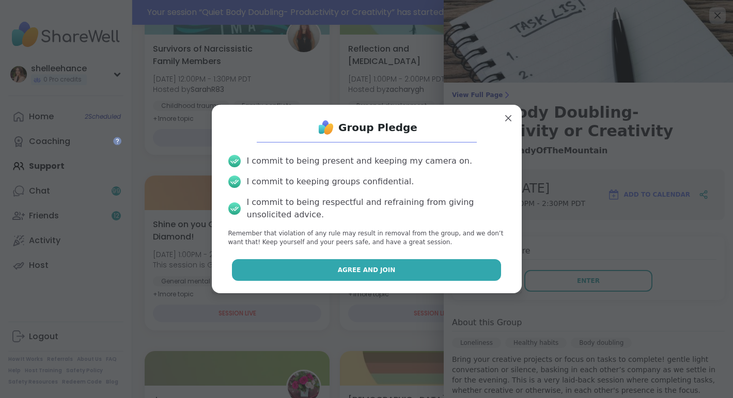
click at [312, 269] on button "Agree and Join" at bounding box center [366, 270] width 269 height 22
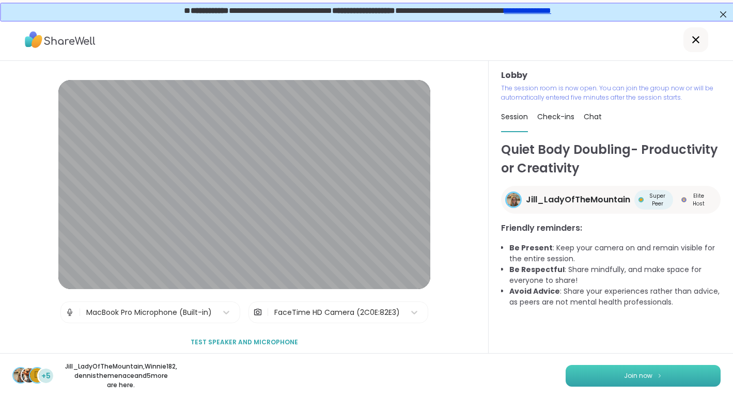
click at [635, 384] on button "Join now" at bounding box center [643, 376] width 155 height 22
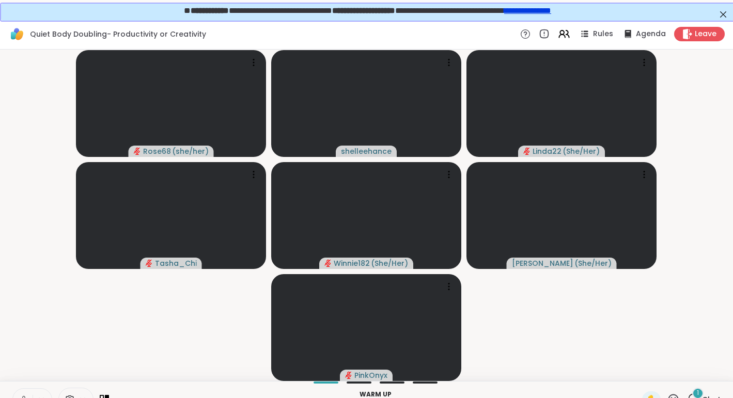
click at [24, 394] on button at bounding box center [23, 400] width 20 height 22
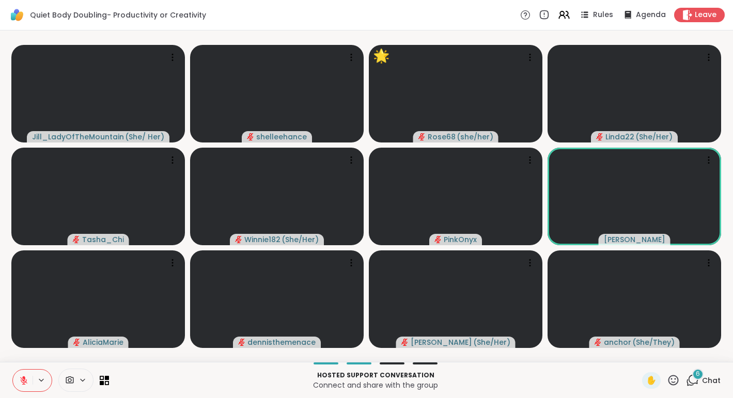
click at [718, 379] on span "Chat" at bounding box center [711, 380] width 19 height 10
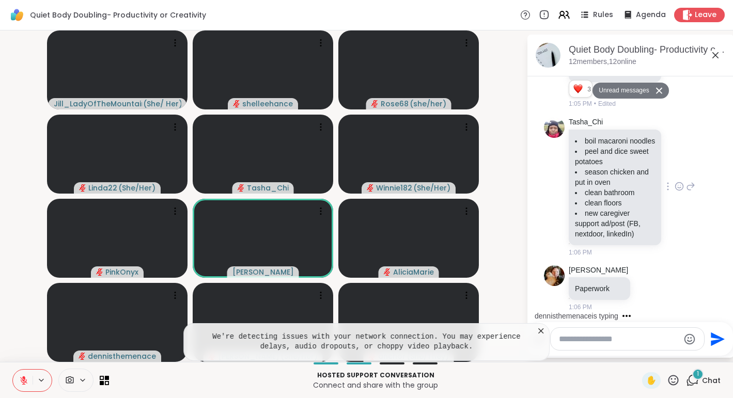
scroll to position [729, 0]
click at [716, 57] on icon at bounding box center [715, 55] width 12 height 12
